Goal: Task Accomplishment & Management: Use online tool/utility

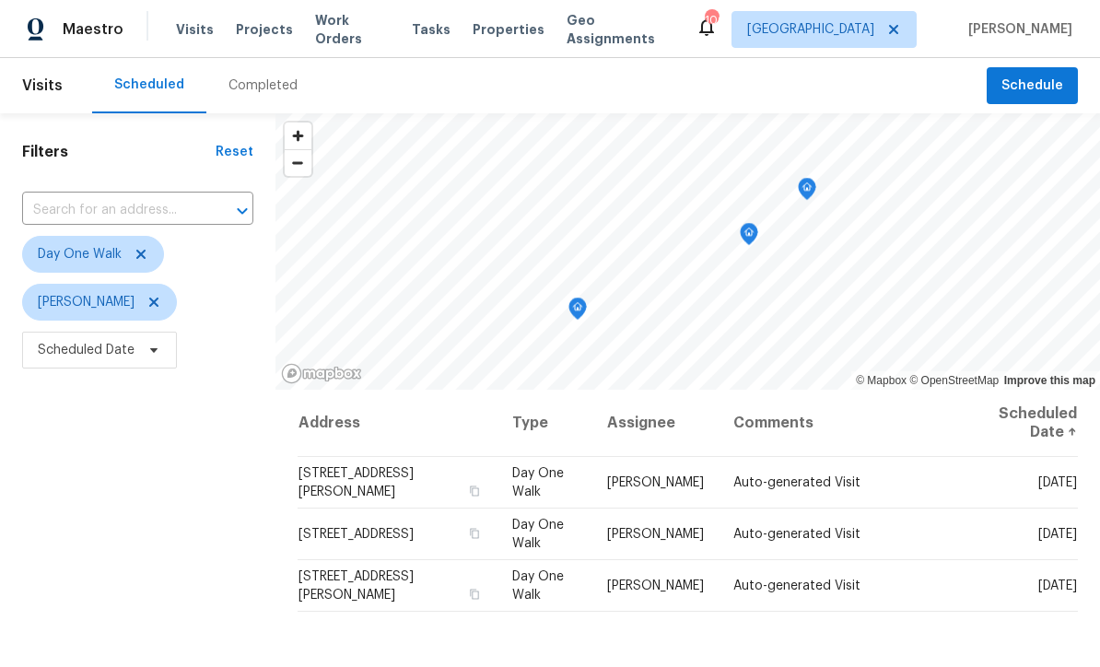
click at [761, 643] on div "Address Type Assignee Comments Scheduled Date ↑ [STREET_ADDRESS][PERSON_NAME] D…" at bounding box center [687, 656] width 824 height 533
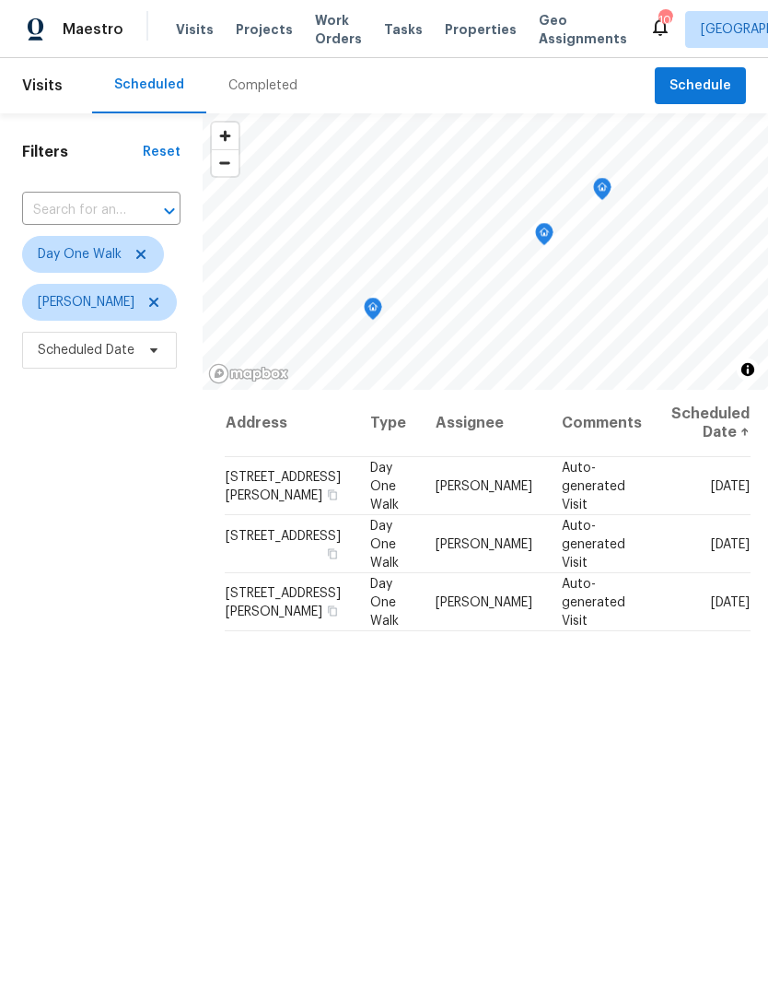
click at [315, 34] on span "Work Orders" at bounding box center [338, 29] width 47 height 37
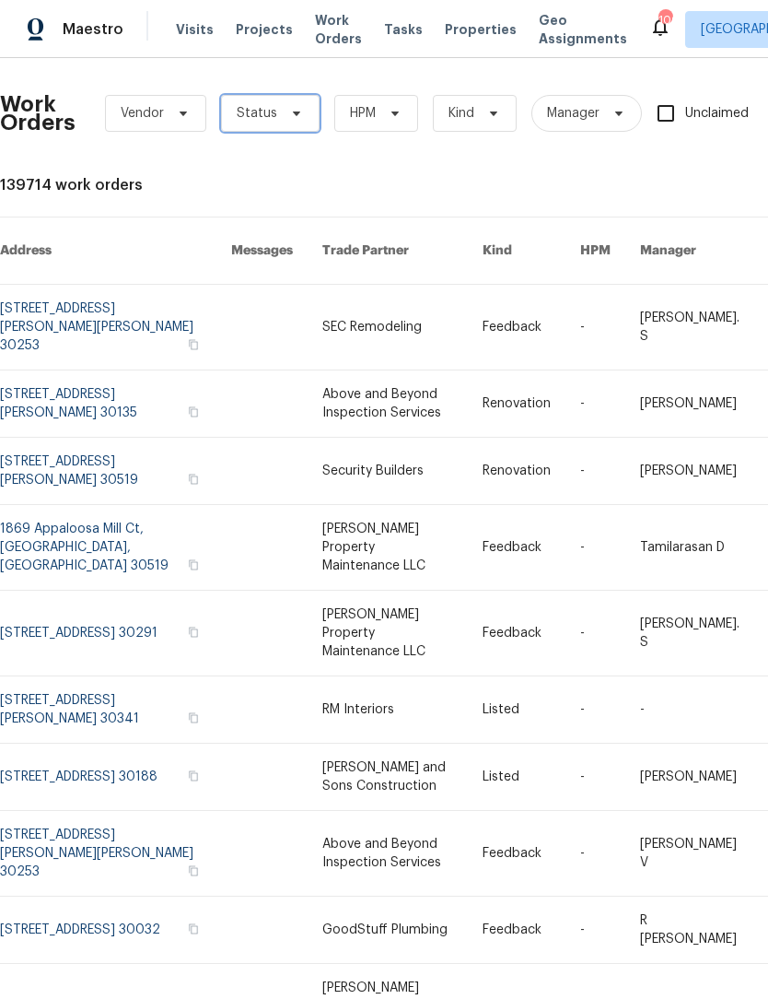
click at [310, 111] on span "Status" at bounding box center [270, 113] width 99 height 37
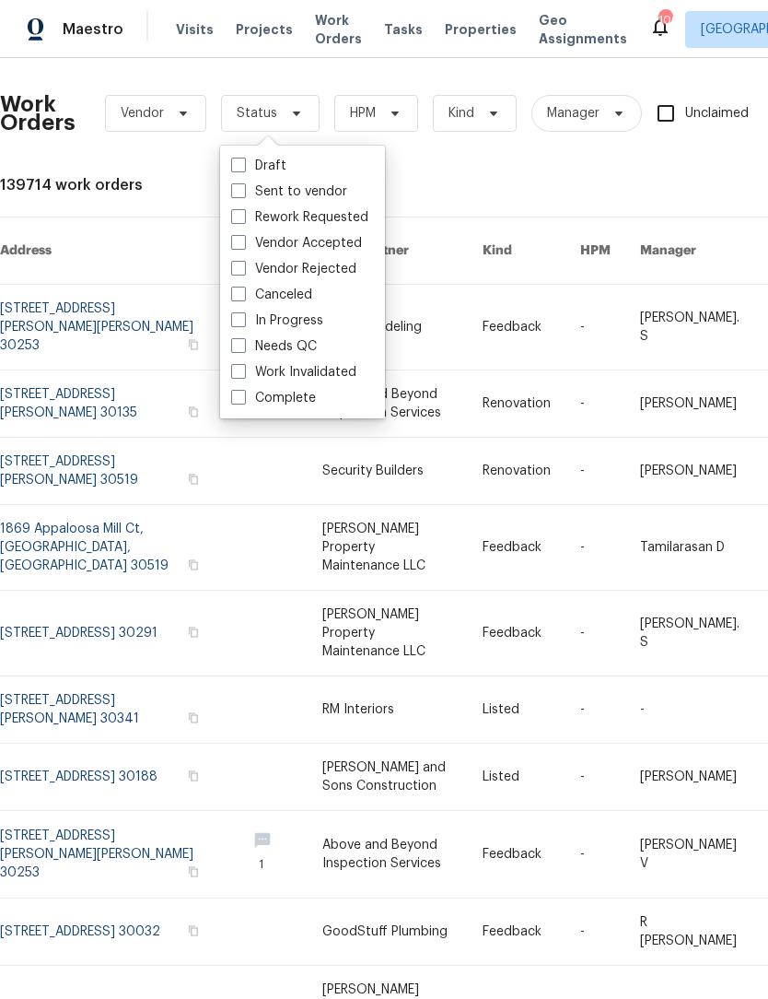
click at [241, 354] on label "Needs QC" at bounding box center [274, 346] width 86 height 18
click at [241, 349] on input "Needs QC" at bounding box center [237, 343] width 12 height 12
checkbox input "true"
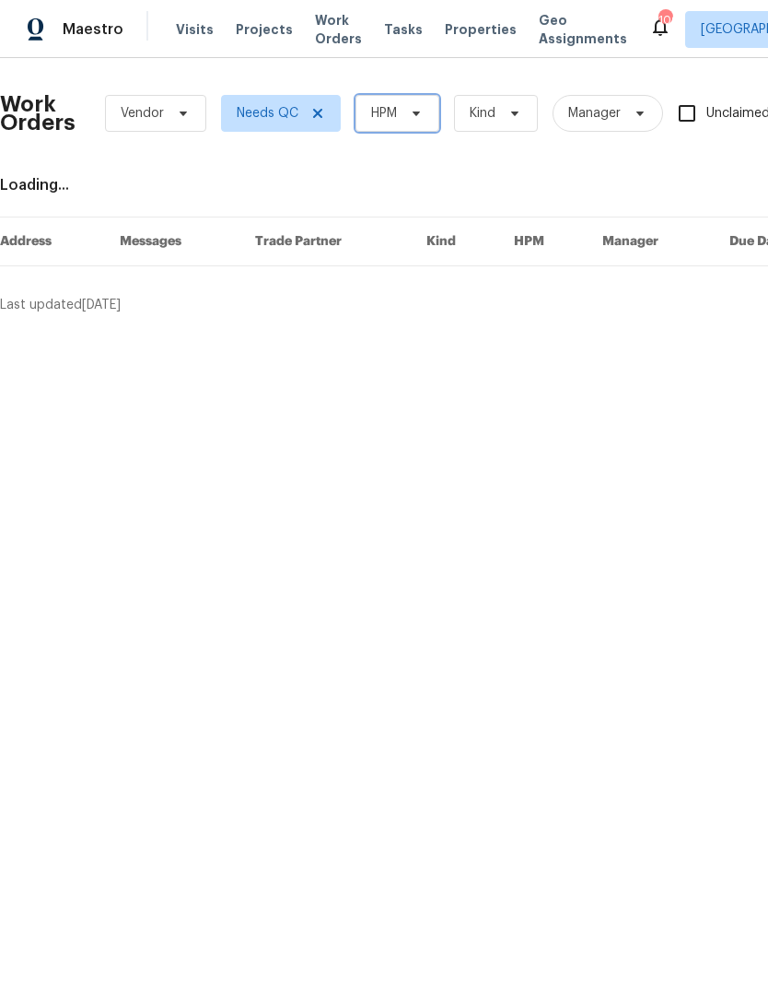
click at [427, 113] on span "HPM" at bounding box center [398, 113] width 84 height 37
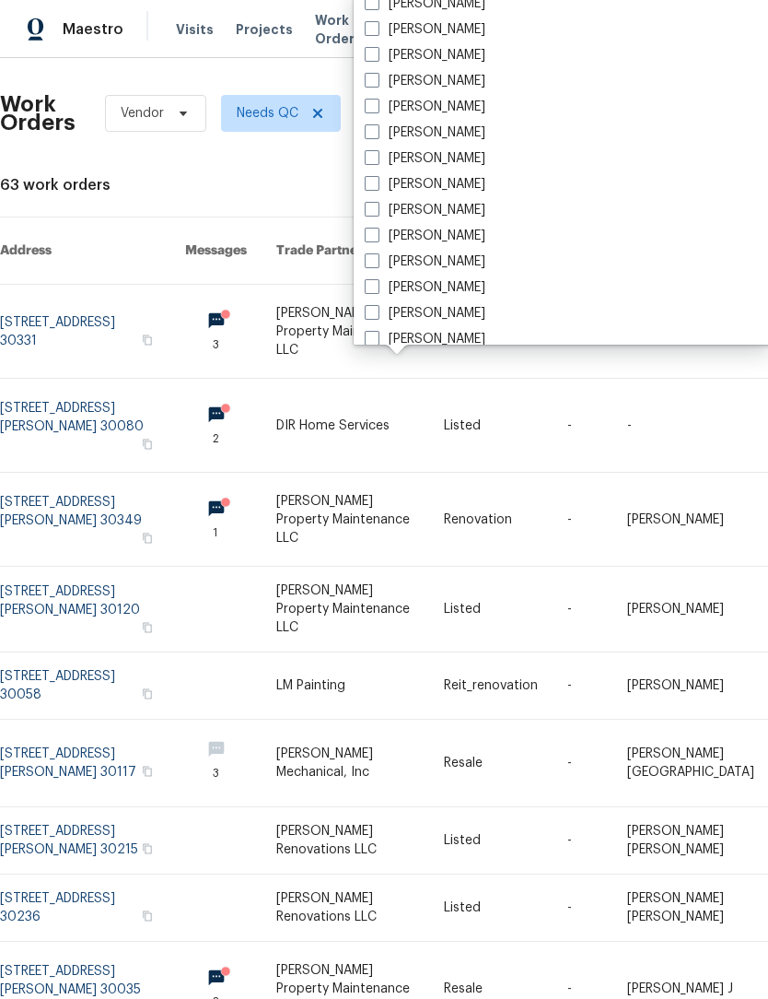
scroll to position [1214, 0]
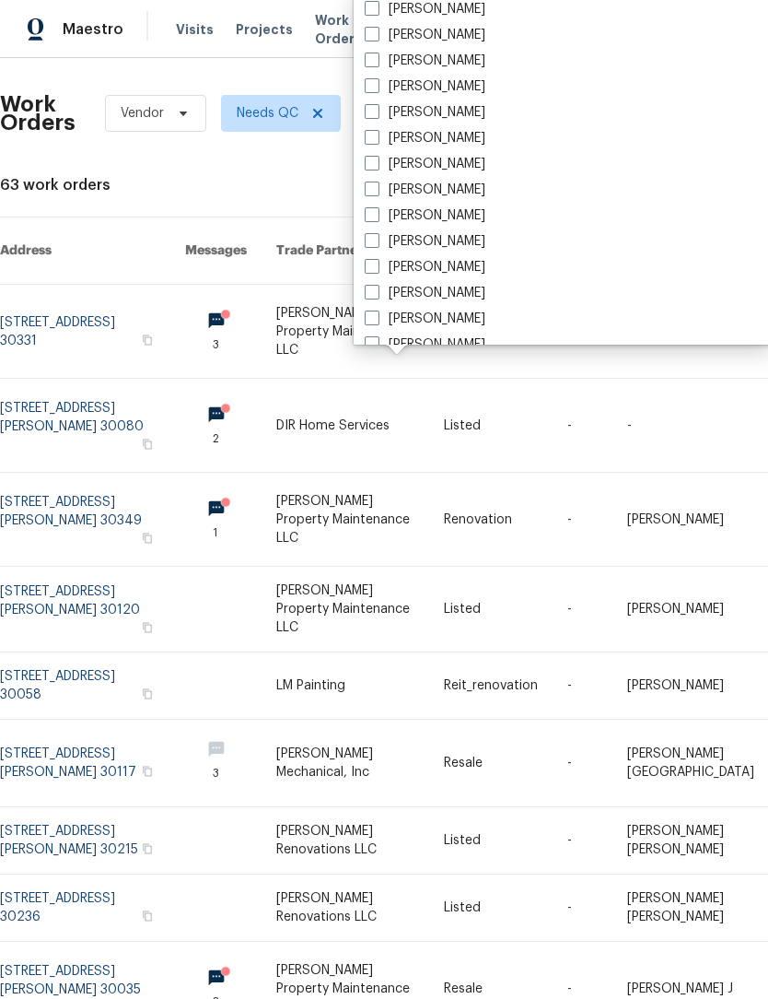
click at [380, 130] on label "[PERSON_NAME]" at bounding box center [425, 138] width 121 height 18
click at [377, 130] on input "[PERSON_NAME]" at bounding box center [371, 135] width 12 height 12
checkbox input "true"
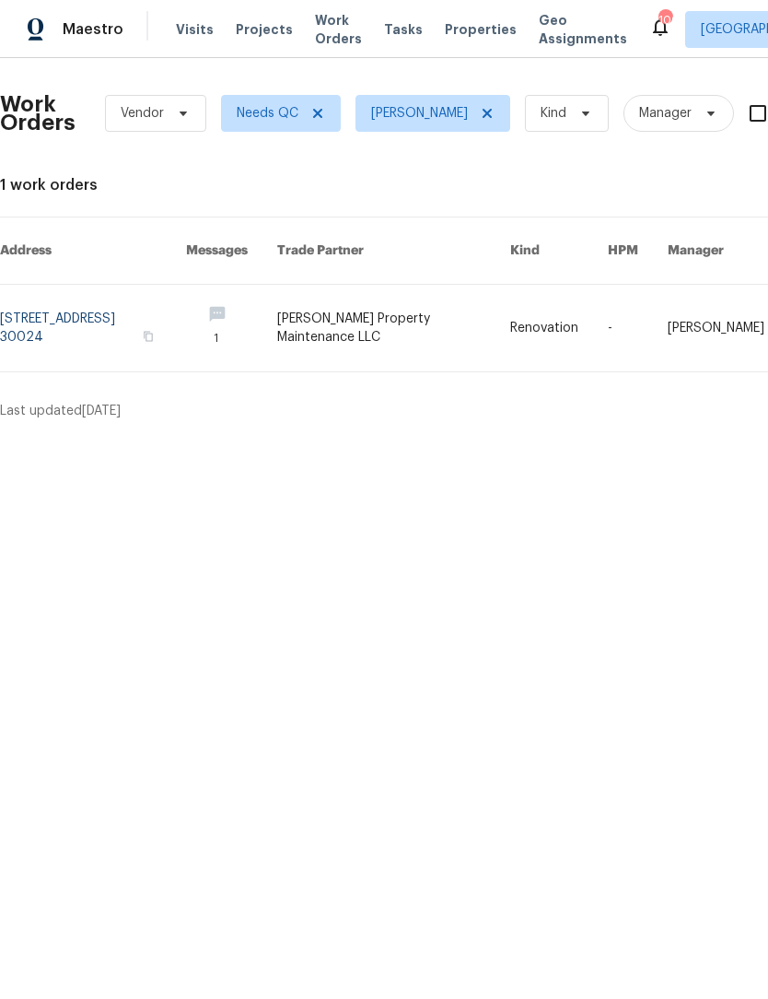
click at [438, 292] on link at bounding box center [393, 328] width 233 height 87
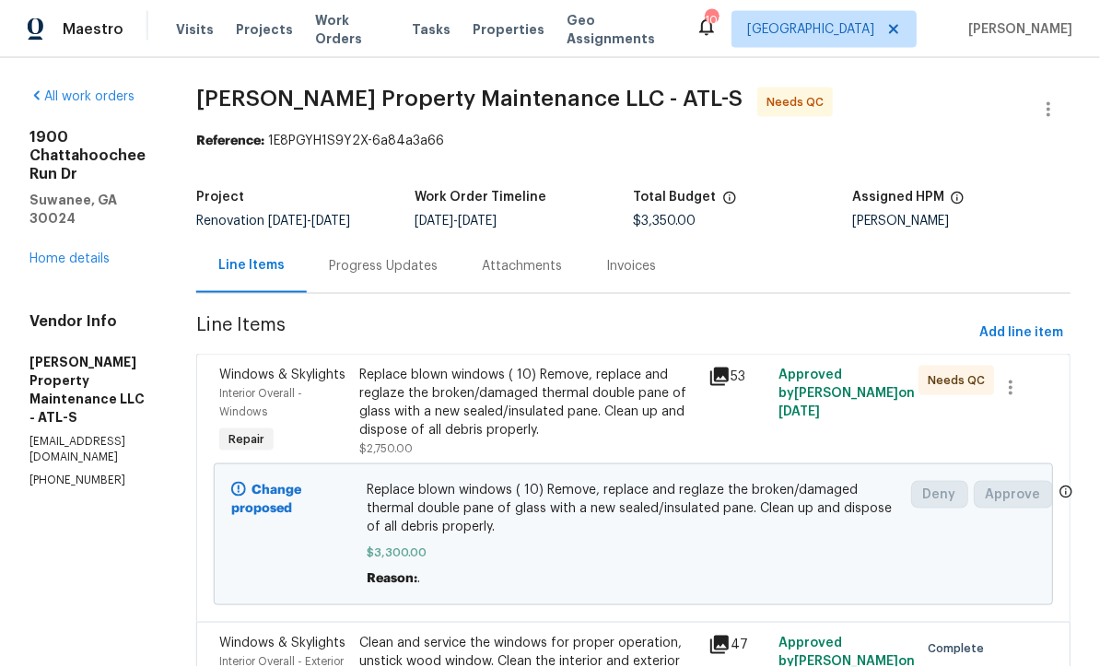
scroll to position [3, 0]
click at [1072, 271] on div "All work orders [STREET_ADDRESS][PERSON_NAME] Home details Vendor Info [PERSON_…" at bounding box center [550, 444] width 1100 height 772
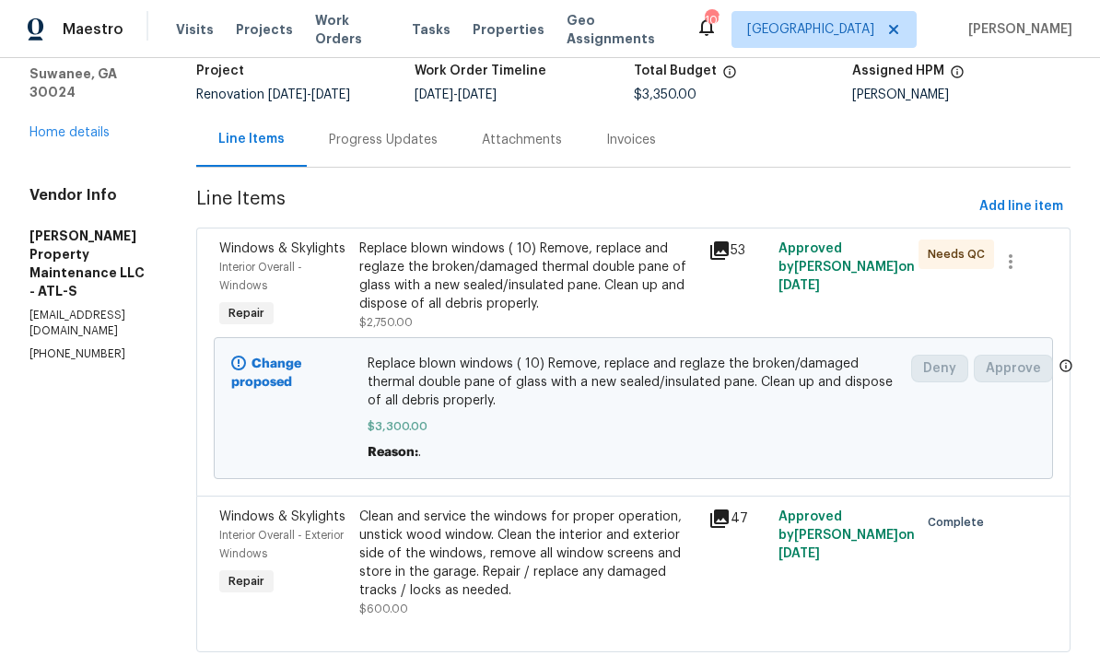
scroll to position [125, 0]
click at [212, 610] on div "All work orders 1900 Chattahoochee Run Dr Suwanee, GA 30024 Home details Vendor…" at bounding box center [550, 319] width 1100 height 772
